Goal: Use online tool/utility: Use online tool/utility

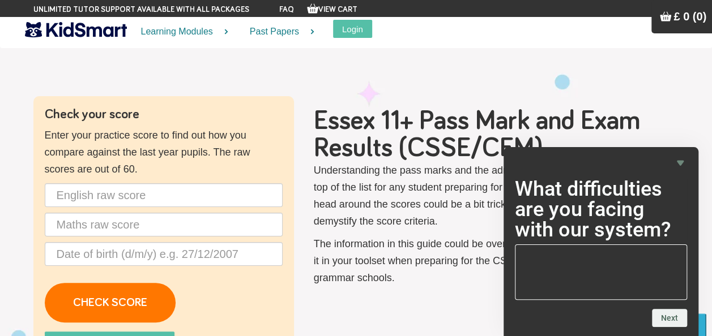
drag, startPoint x: 0, startPoint y: 0, endPoint x: 166, endPoint y: 58, distance: 175.9
click at [166, 58] on section "Check your score Enter your practice score to find out how you compare against …" at bounding box center [356, 242] width 712 height 405
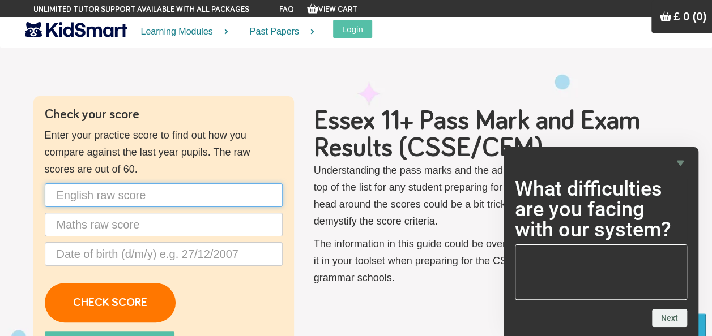
click at [189, 196] on input "text" at bounding box center [164, 196] width 238 height 24
type input "40"
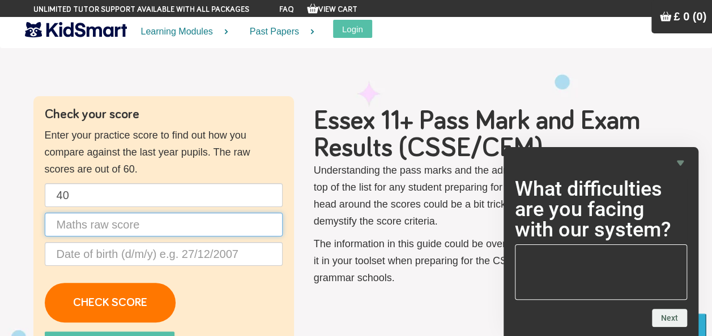
click at [164, 229] on input "text" at bounding box center [164, 225] width 238 height 24
type input "40"
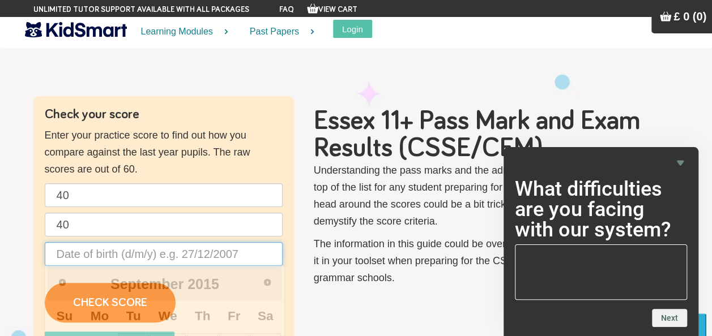
click at [208, 260] on input "text" at bounding box center [164, 254] width 238 height 24
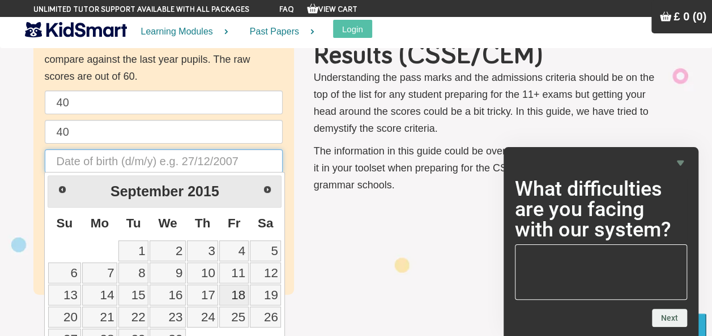
scroll to position [113, 0]
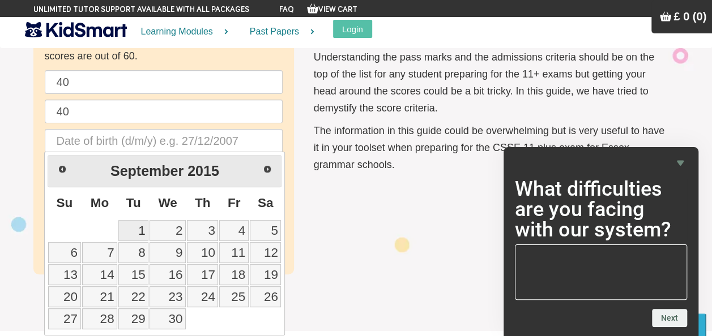
click at [141, 231] on link "1" at bounding box center [133, 230] width 30 height 21
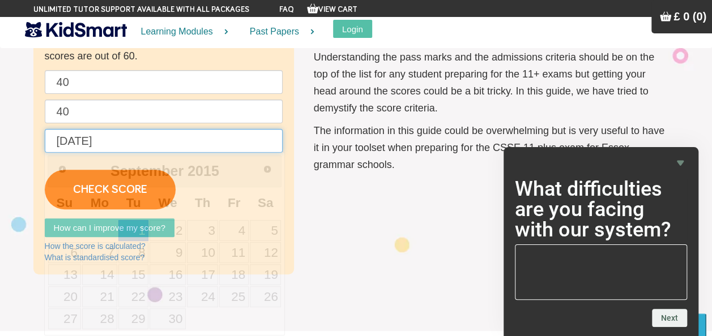
click at [123, 139] on input "[DATE]" at bounding box center [164, 141] width 238 height 24
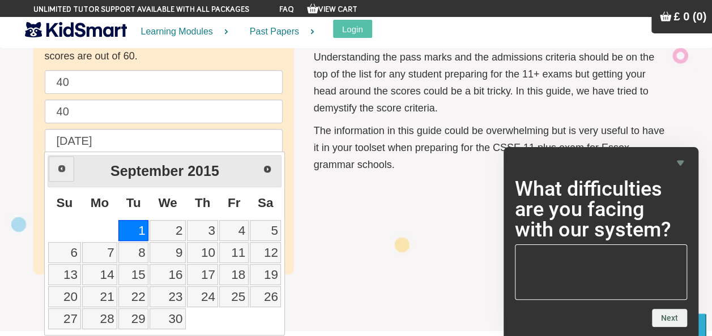
click at [59, 165] on span "Prev" at bounding box center [61, 168] width 9 height 9
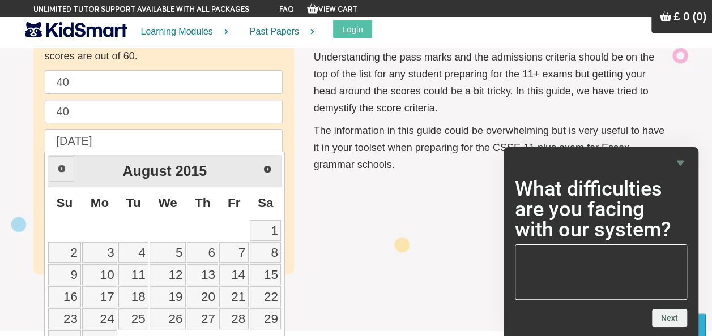
click at [59, 165] on span "Prev" at bounding box center [61, 168] width 9 height 9
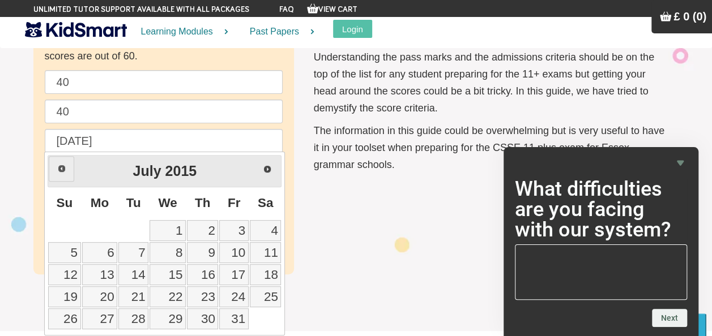
click at [59, 165] on span "Prev" at bounding box center [61, 168] width 9 height 9
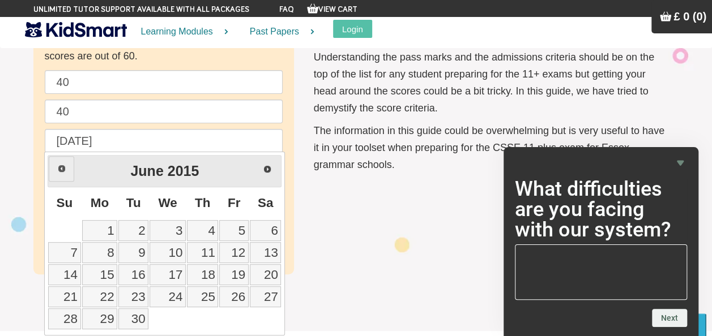
click at [59, 165] on span "Prev" at bounding box center [61, 168] width 9 height 9
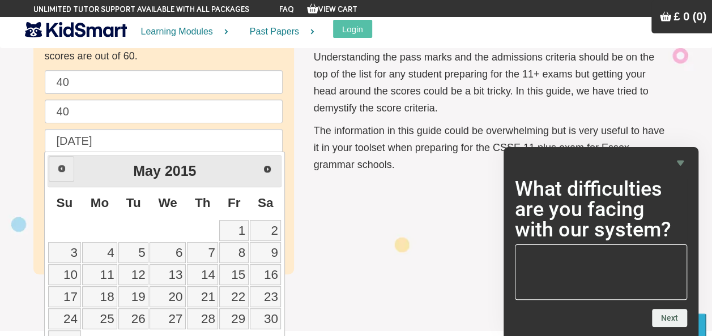
click at [59, 165] on span "Prev" at bounding box center [61, 168] width 9 height 9
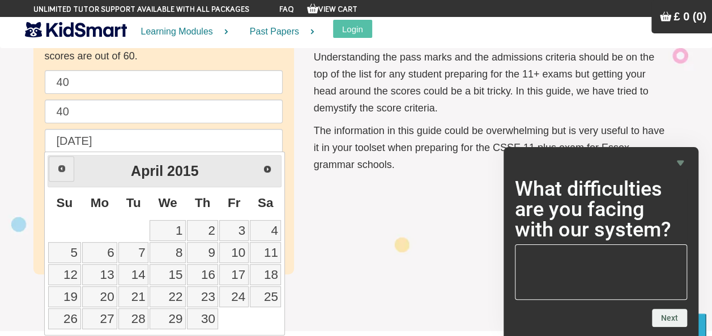
click at [59, 165] on span "Prev" at bounding box center [61, 168] width 9 height 9
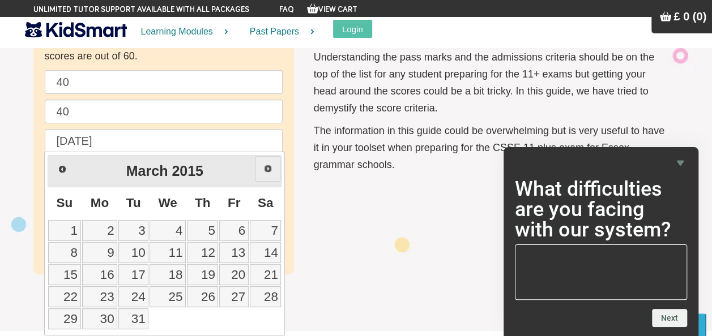
click at [268, 167] on span "Next" at bounding box center [267, 168] width 9 height 9
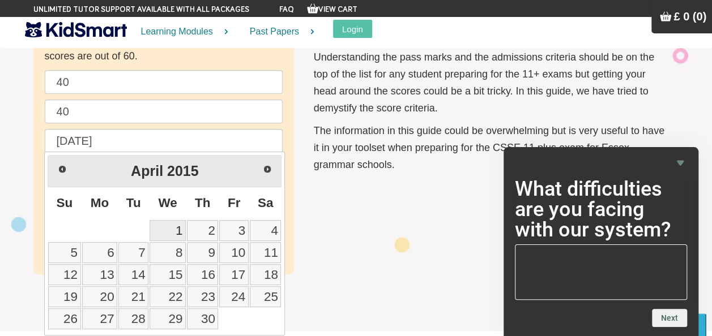
click at [178, 225] on link "1" at bounding box center [168, 230] width 36 height 21
type input "[DATE]"
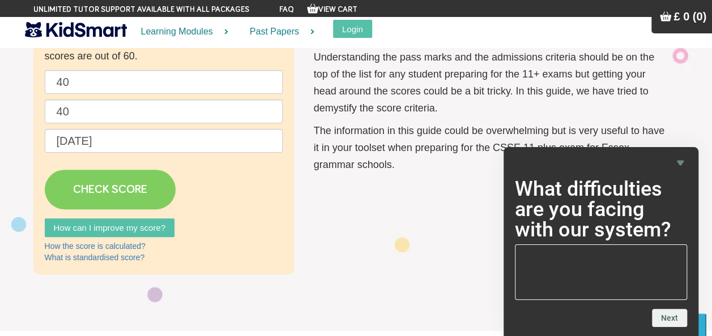
click at [129, 190] on link "CHECK SCORE" at bounding box center [110, 190] width 131 height 40
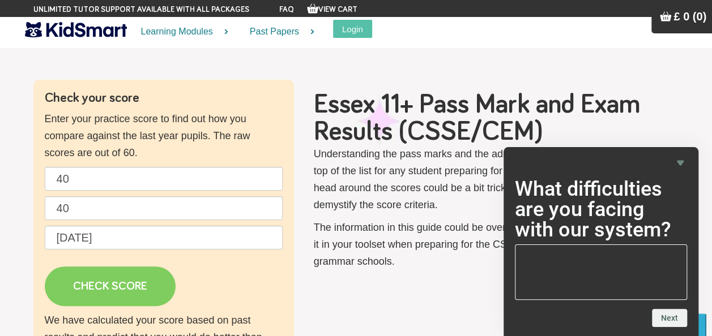
scroll to position [0, 0]
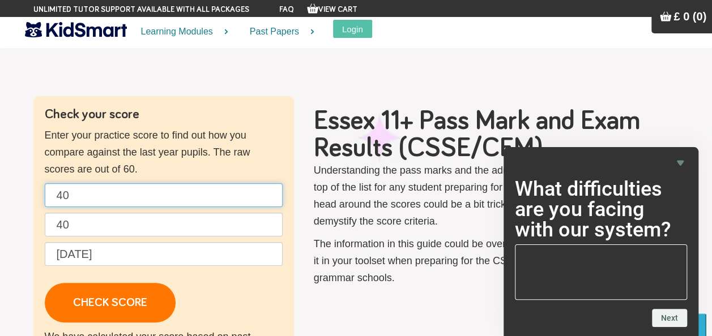
click at [105, 193] on input "40" at bounding box center [164, 196] width 238 height 24
type input "4"
type input "47"
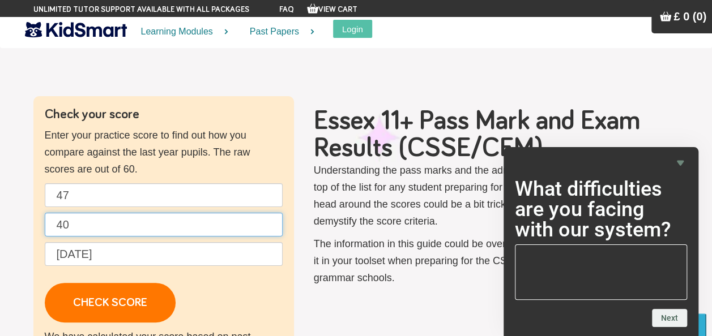
click at [138, 225] on input "40" at bounding box center [164, 225] width 238 height 24
type input "4"
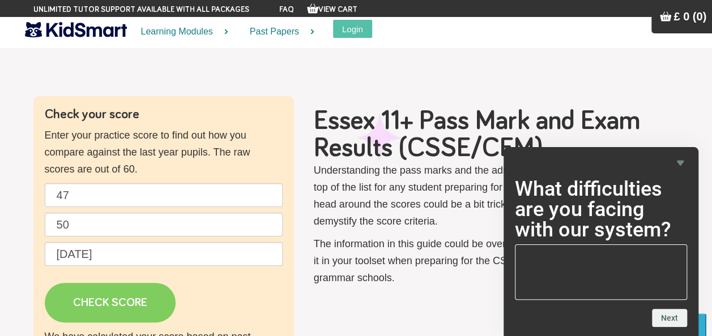
click at [134, 291] on link "CHECK SCORE" at bounding box center [110, 303] width 131 height 40
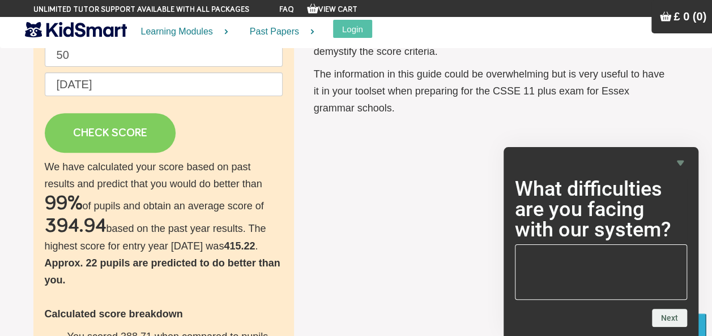
scroll to position [113, 0]
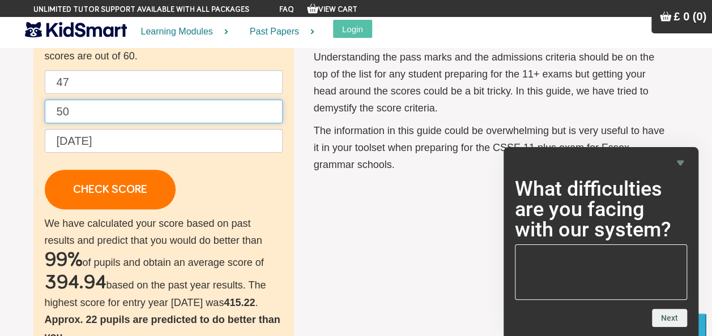
click at [117, 108] on input "50" at bounding box center [164, 112] width 238 height 24
type input "50"
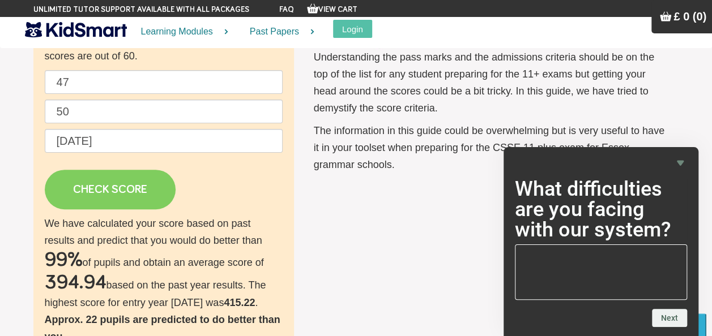
click at [126, 184] on link "CHECK SCORE" at bounding box center [110, 190] width 131 height 40
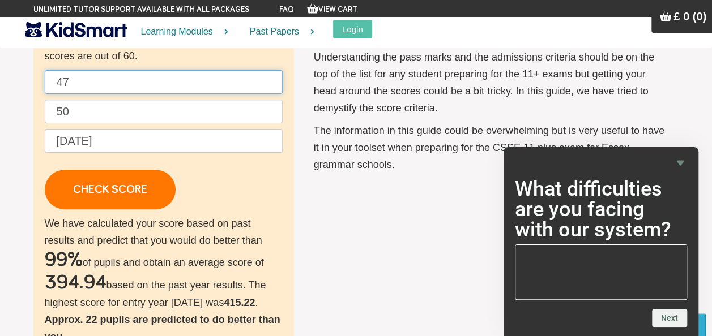
click at [83, 82] on input "47" at bounding box center [164, 82] width 238 height 24
type input "4"
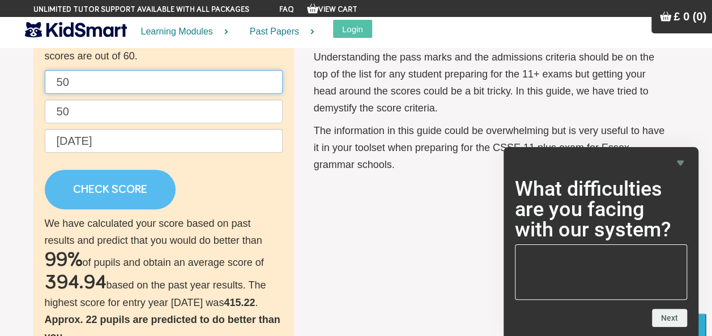
type input "50"
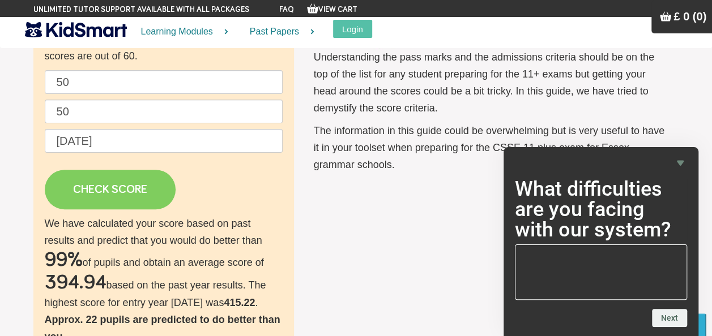
click at [100, 177] on link "CHECK SCORE" at bounding box center [110, 190] width 131 height 40
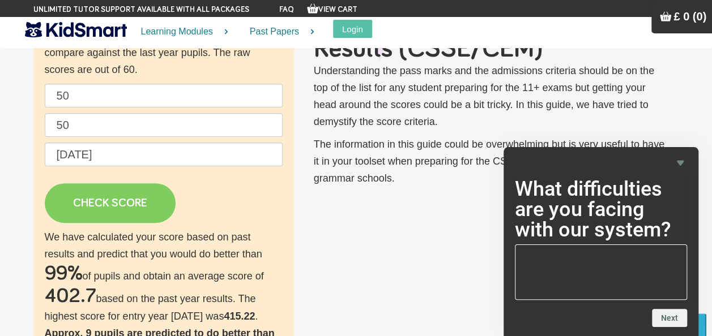
scroll to position [0, 0]
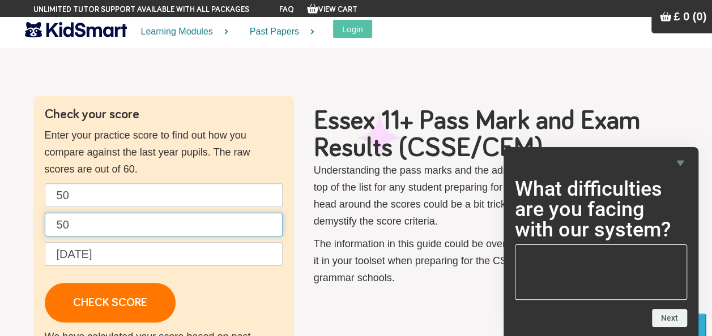
click at [74, 216] on input "50" at bounding box center [164, 225] width 238 height 24
type input "55"
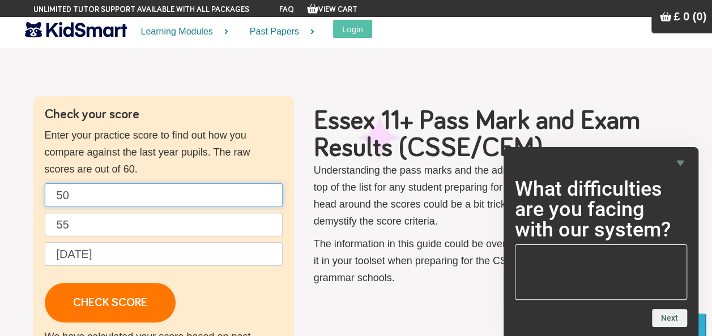
click at [77, 197] on input "50" at bounding box center [164, 196] width 238 height 24
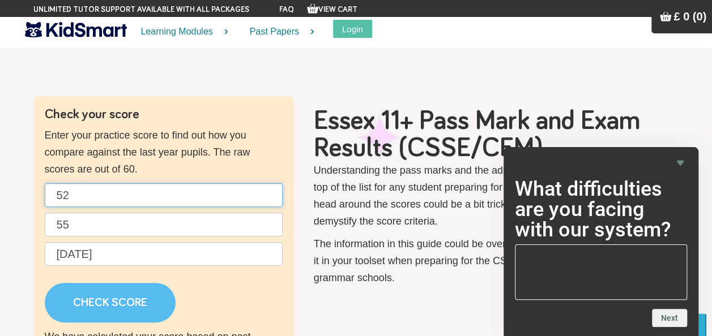
type input "52"
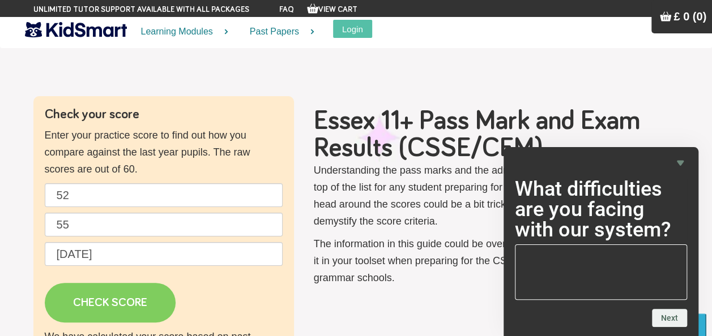
click at [141, 301] on link "CHECK SCORE" at bounding box center [110, 303] width 131 height 40
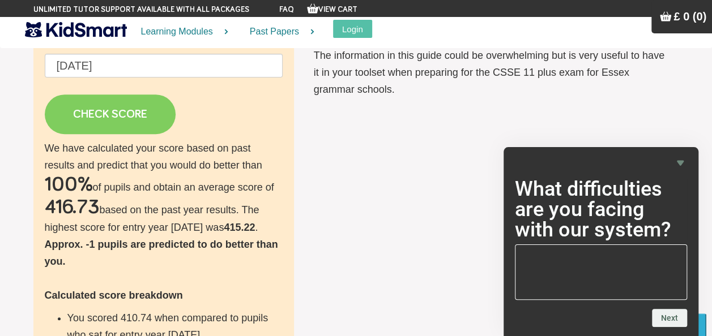
scroll to position [170, 0]
